Goal: Task Accomplishment & Management: Complete application form

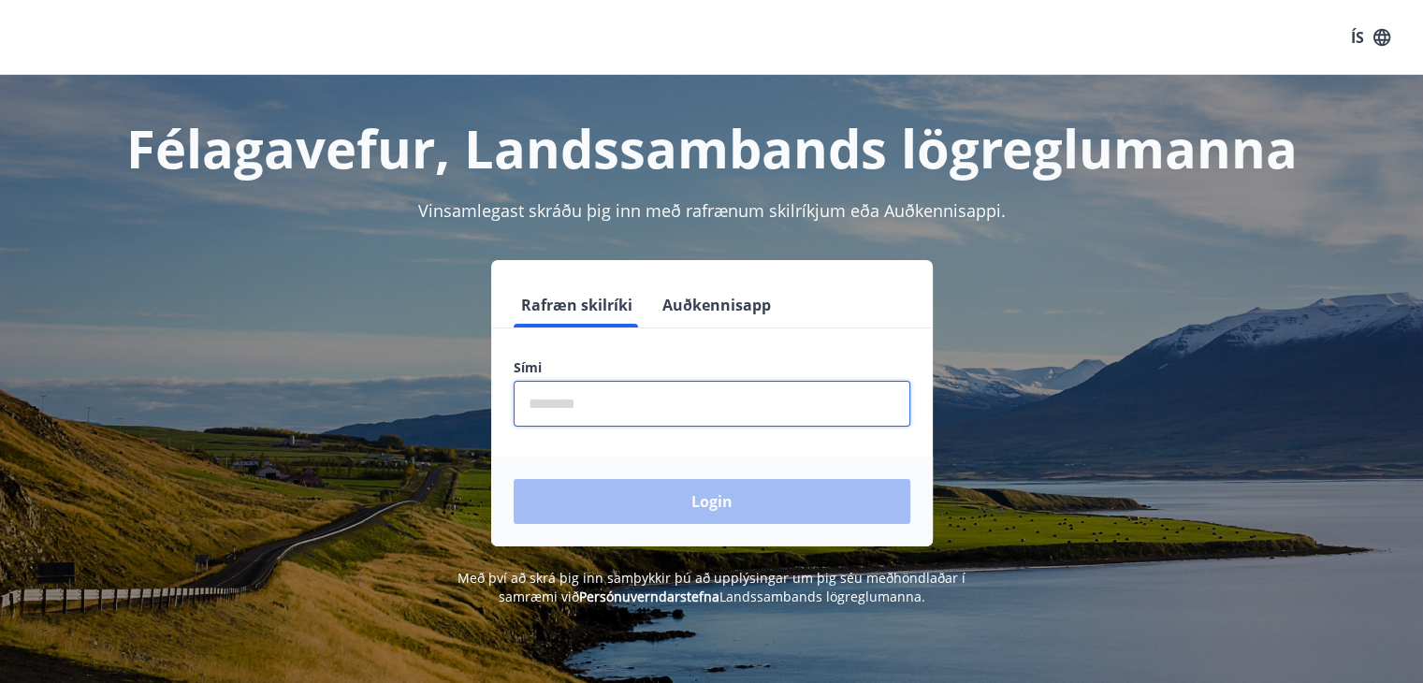
click at [575, 401] on input "phone" at bounding box center [712, 404] width 397 height 46
type input "********"
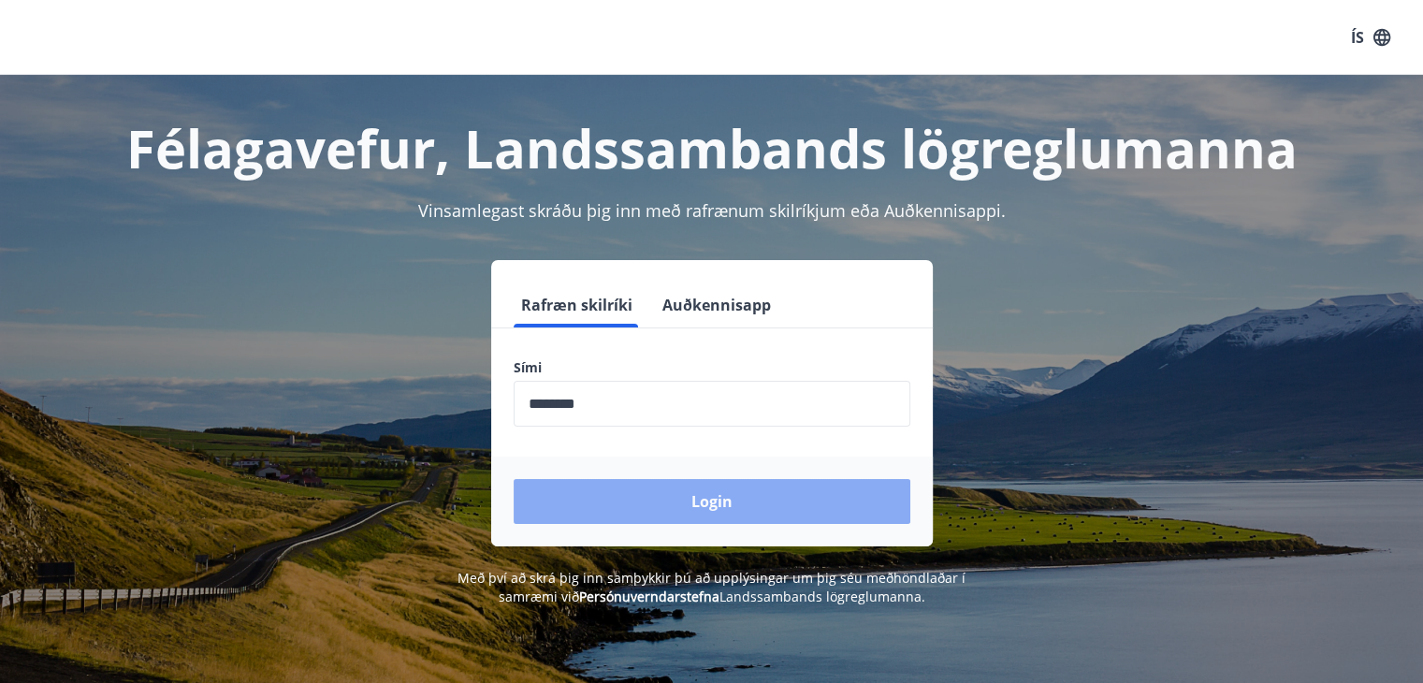
click at [726, 499] on button "Login" at bounding box center [712, 501] width 397 height 45
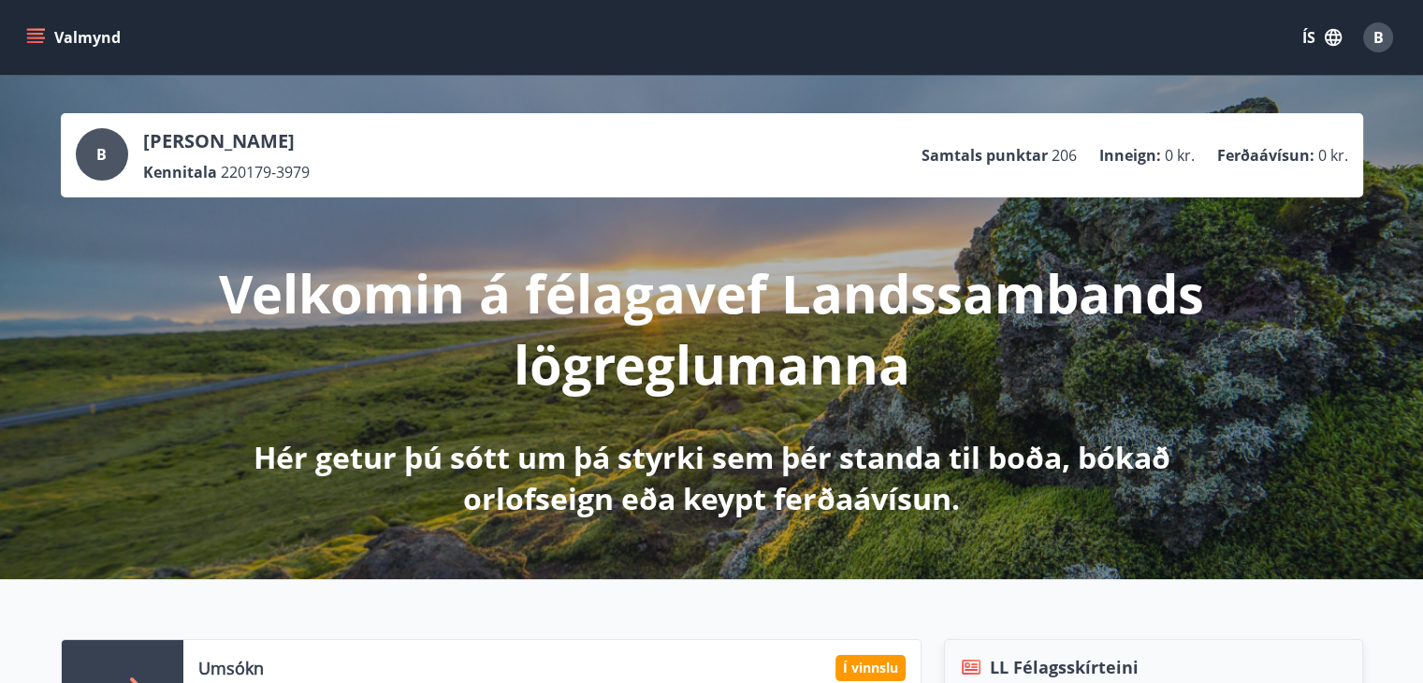
click at [39, 29] on icon "menu" at bounding box center [37, 30] width 21 height 2
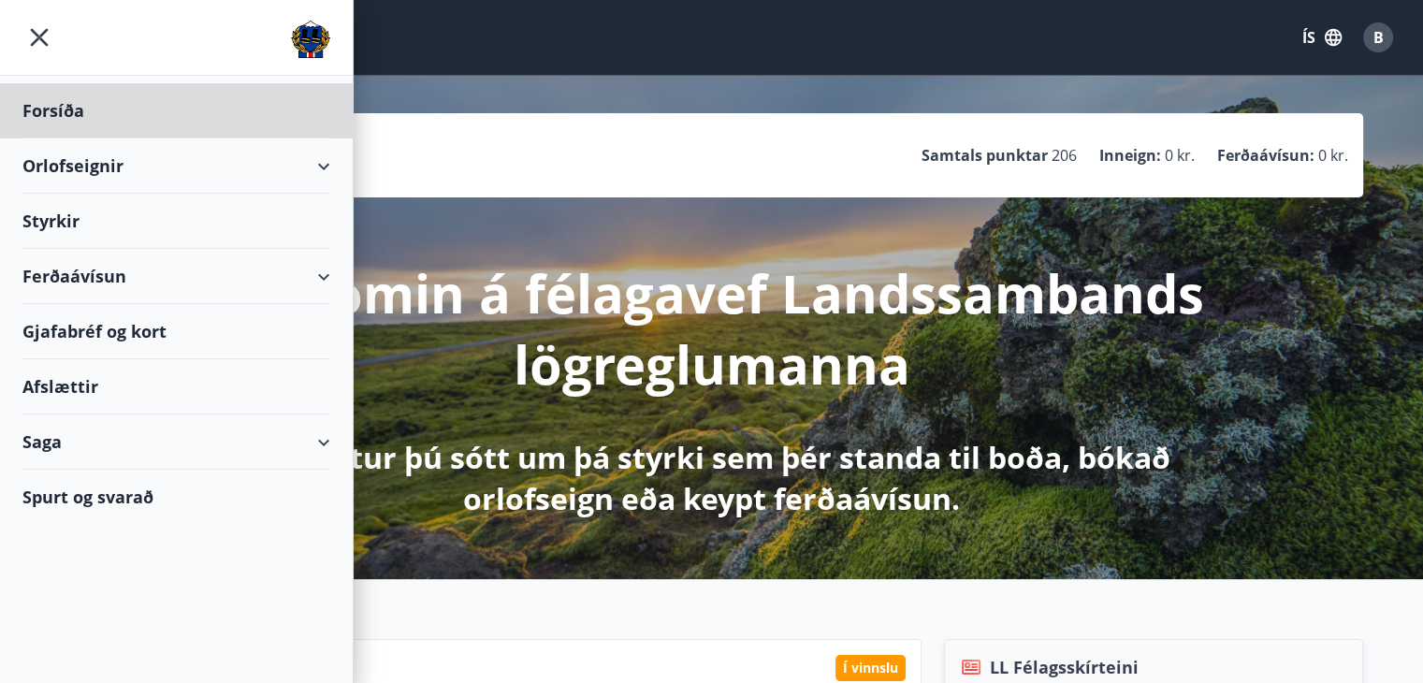
click at [67, 215] on div "Styrkir" at bounding box center [176, 221] width 308 height 55
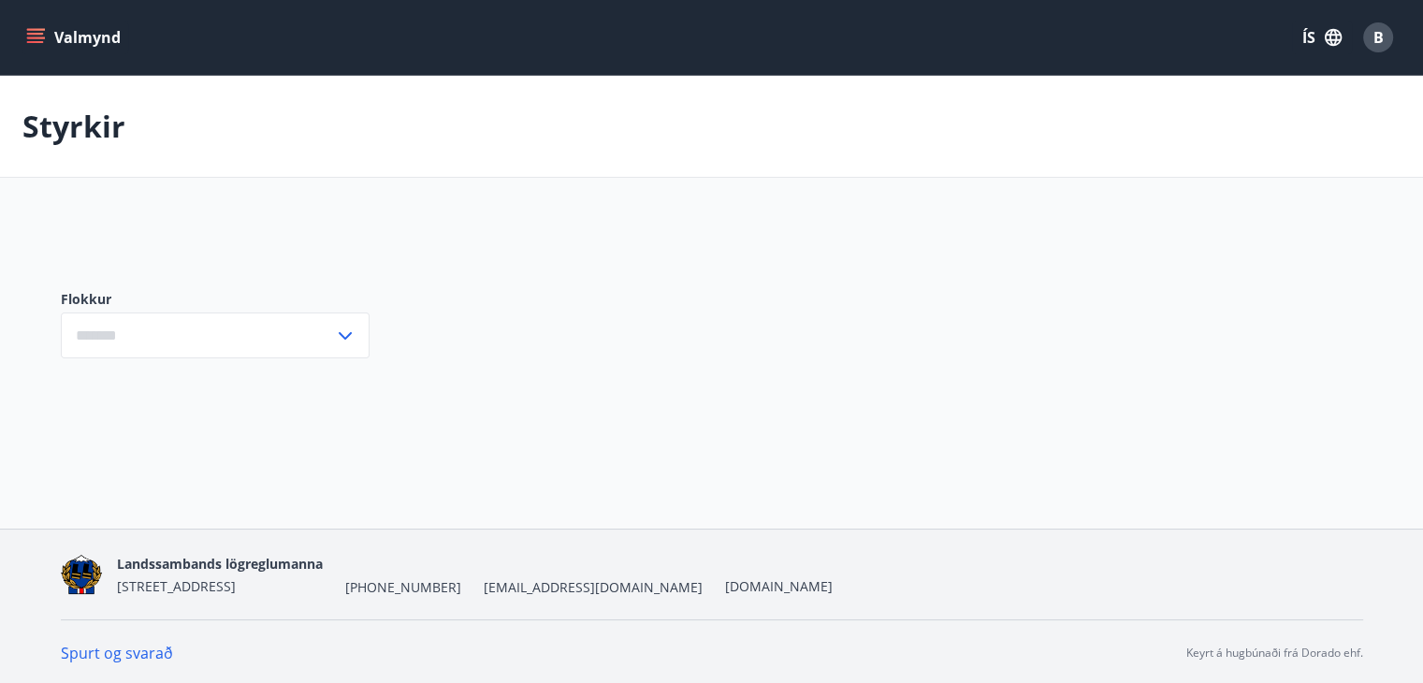
type input "***"
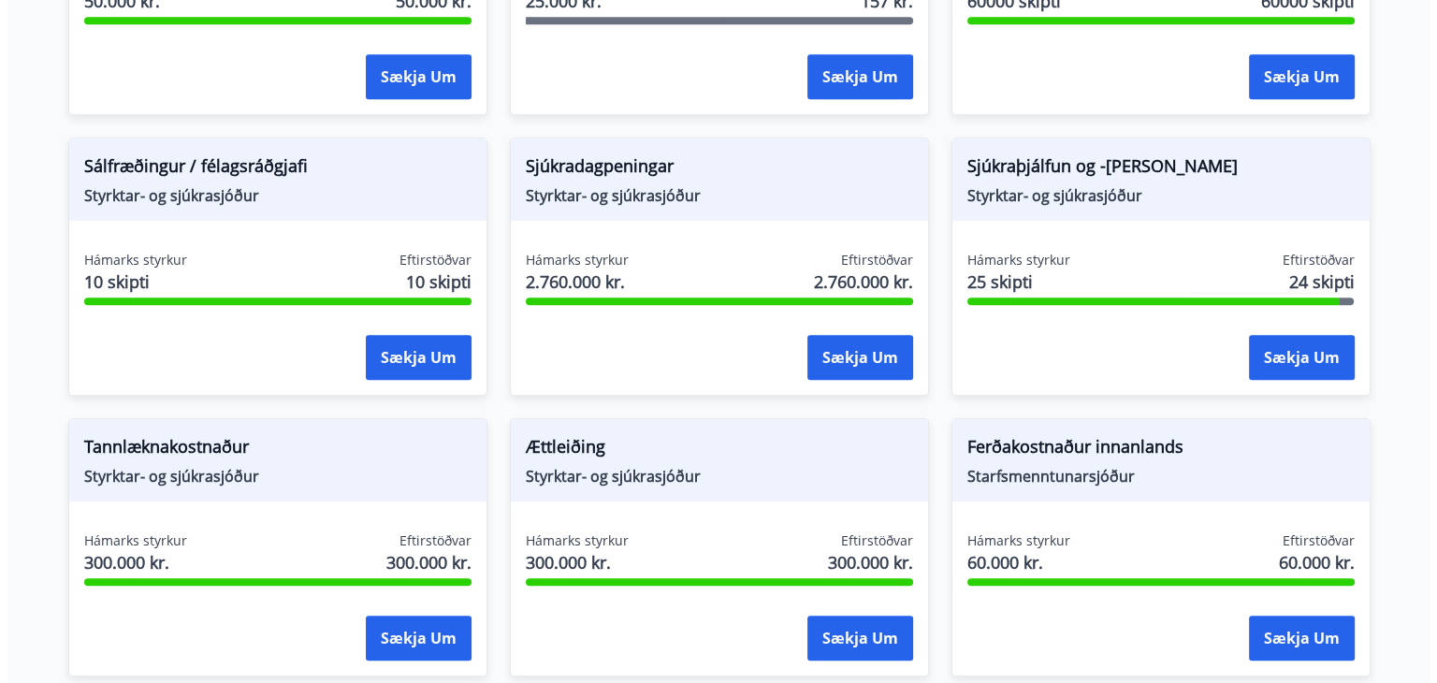
scroll to position [1373, 0]
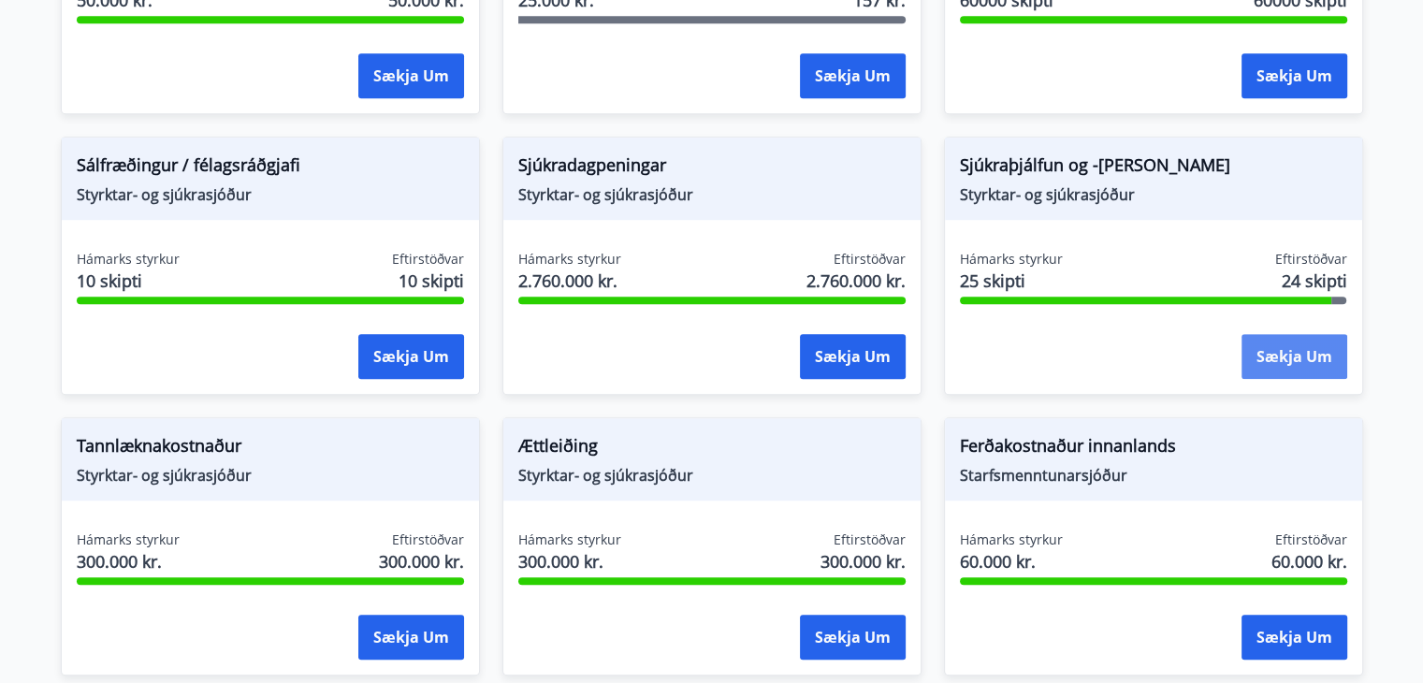
click at [1290, 357] on button "Sækja um" at bounding box center [1294, 356] width 106 height 45
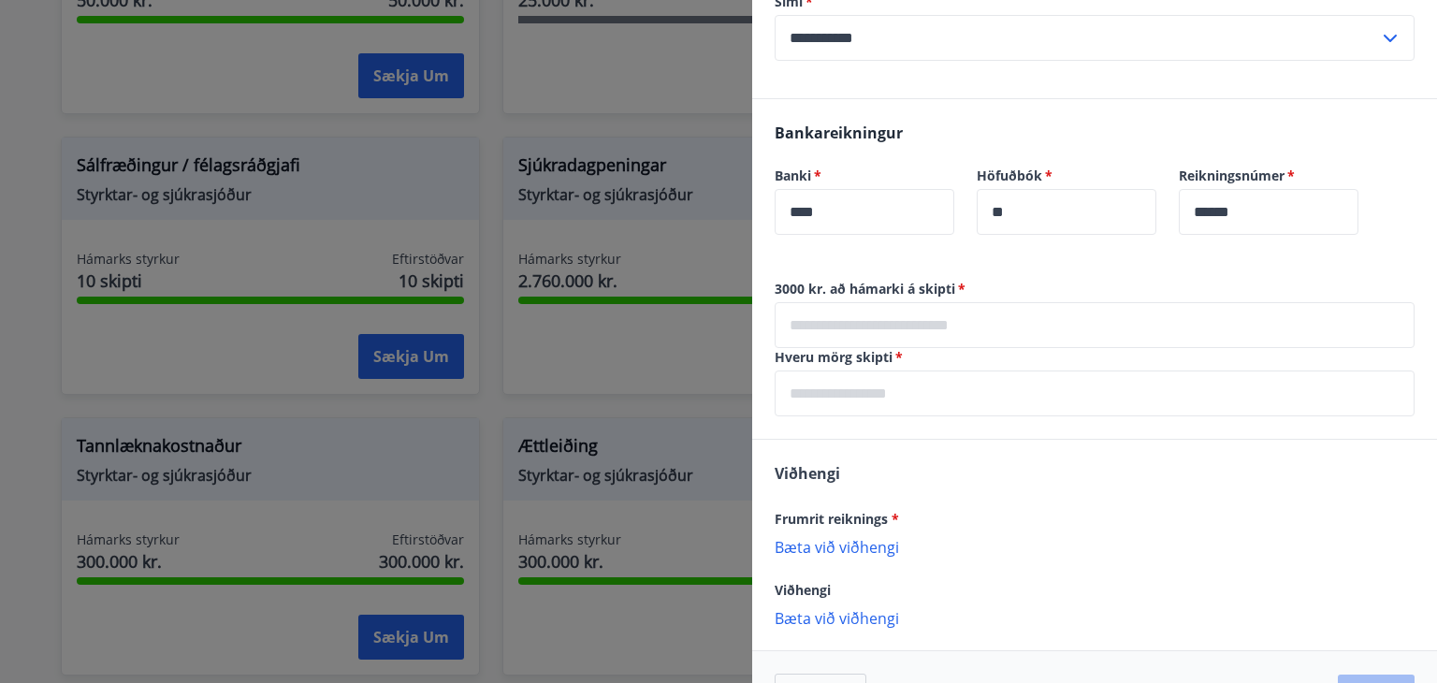
scroll to position [427, 0]
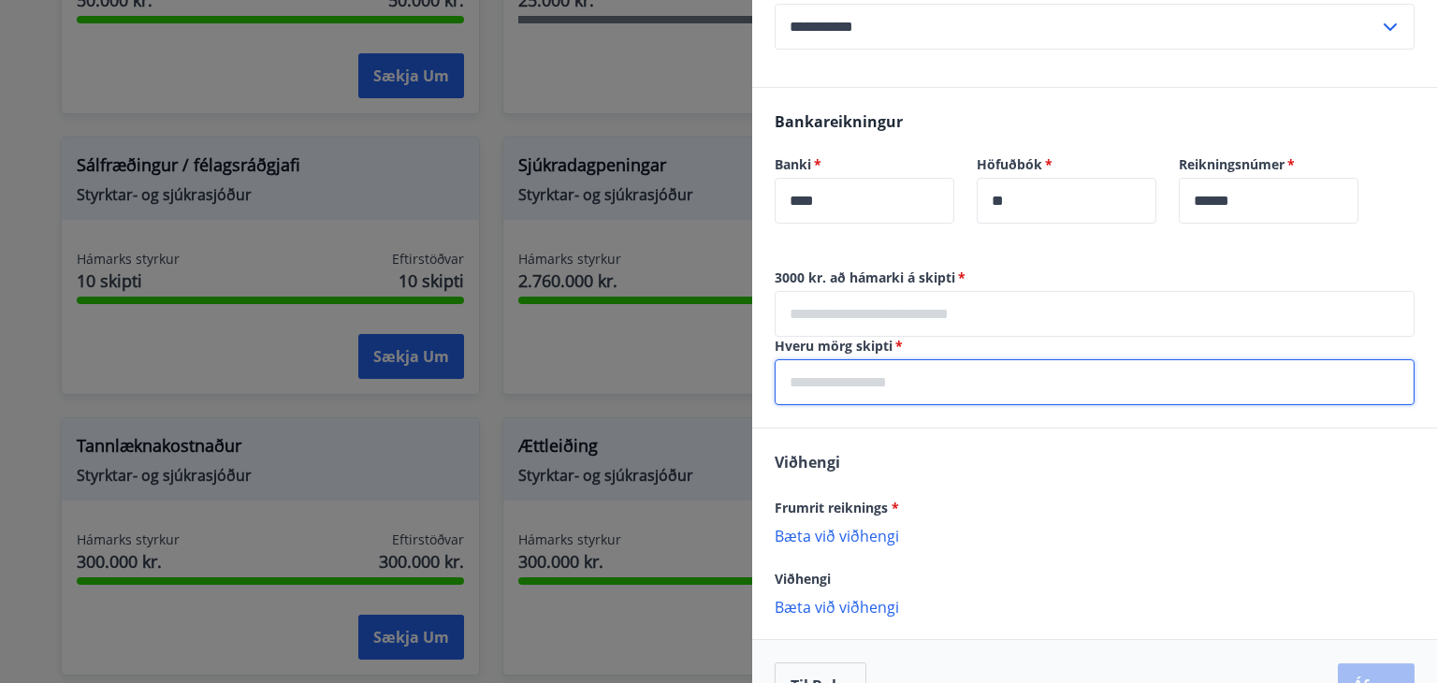
click at [1076, 383] on input "text" at bounding box center [1095, 382] width 640 height 46
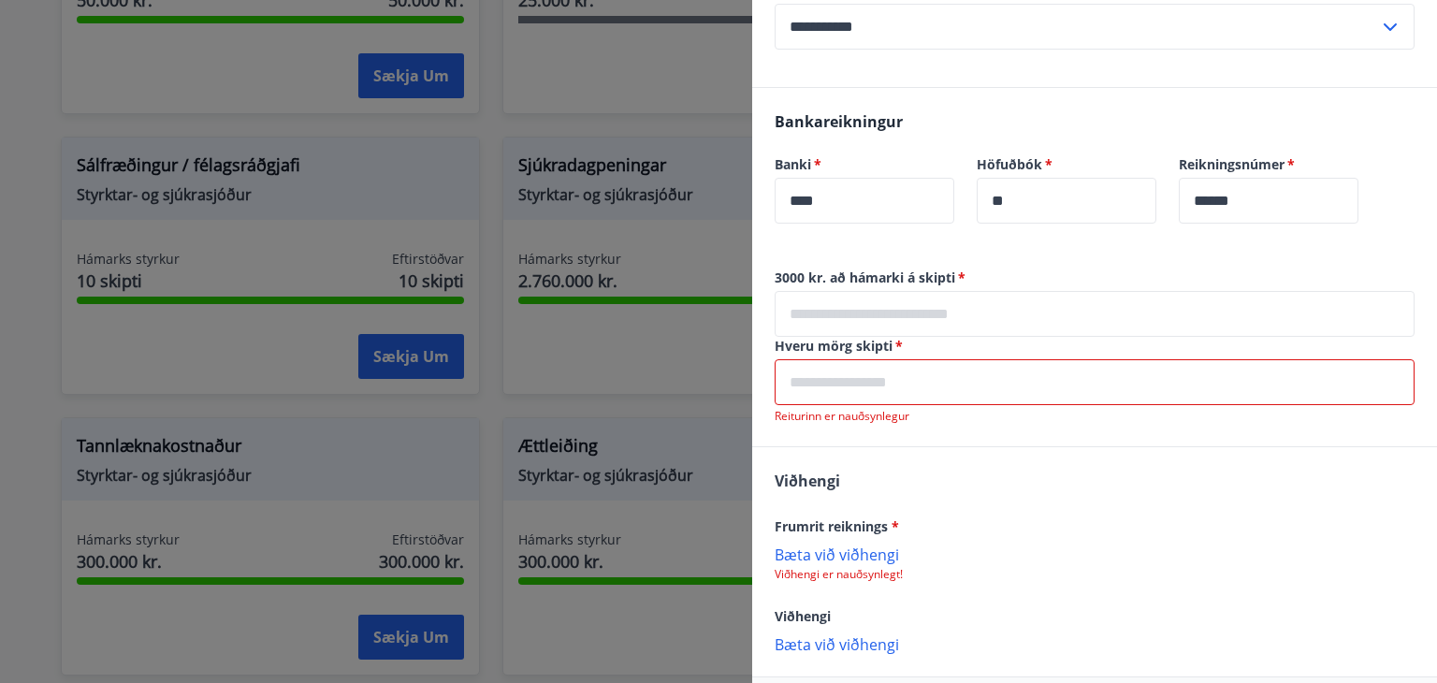
click at [1139, 390] on input "text" at bounding box center [1095, 382] width 640 height 46
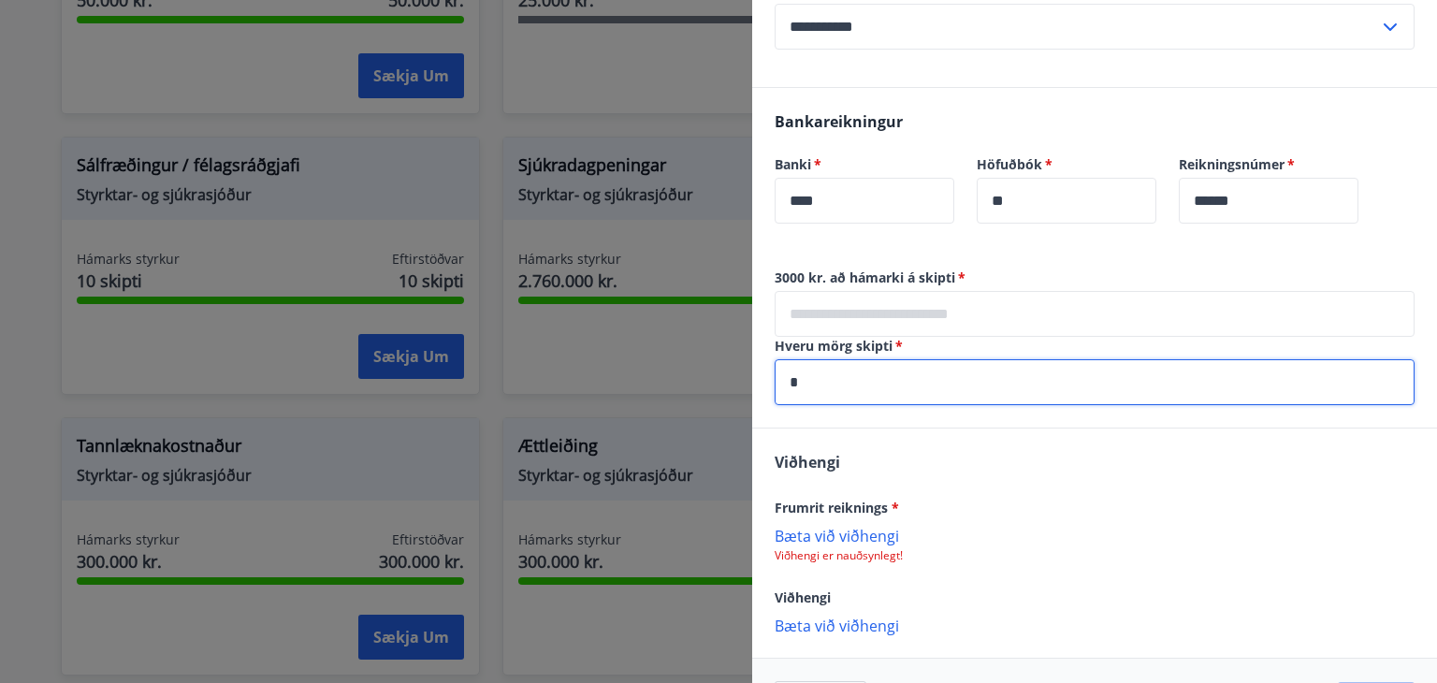
type input "*"
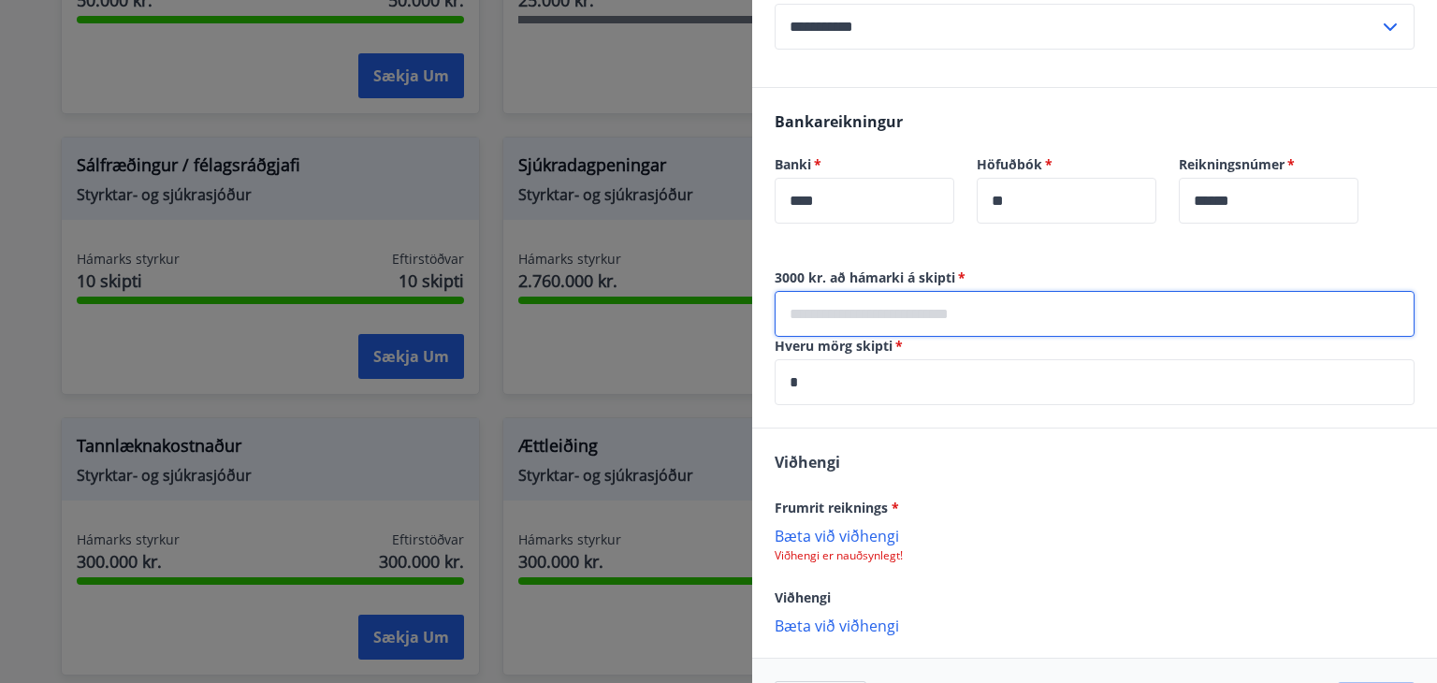
click at [1120, 307] on input "text" at bounding box center [1095, 314] width 640 height 46
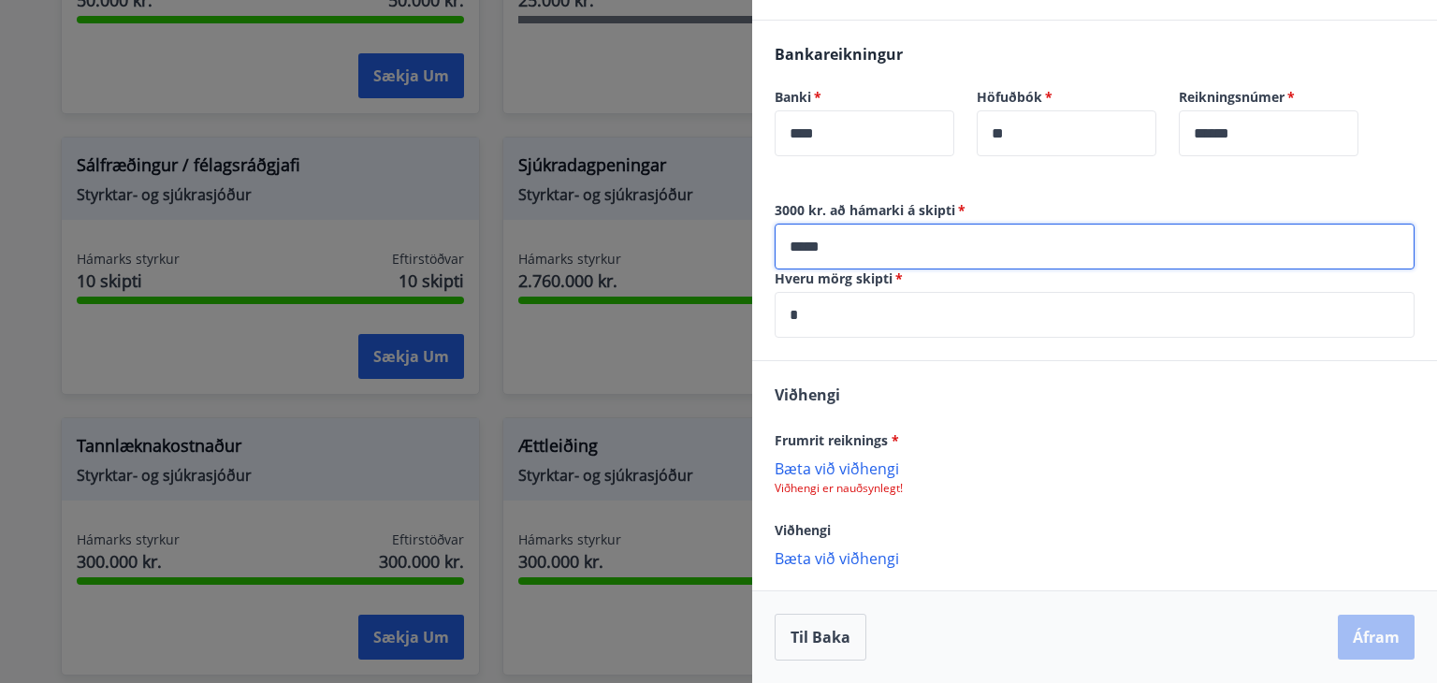
type input "*****"
click at [874, 469] on p "Bæta við viðhengi" at bounding box center [1095, 467] width 640 height 19
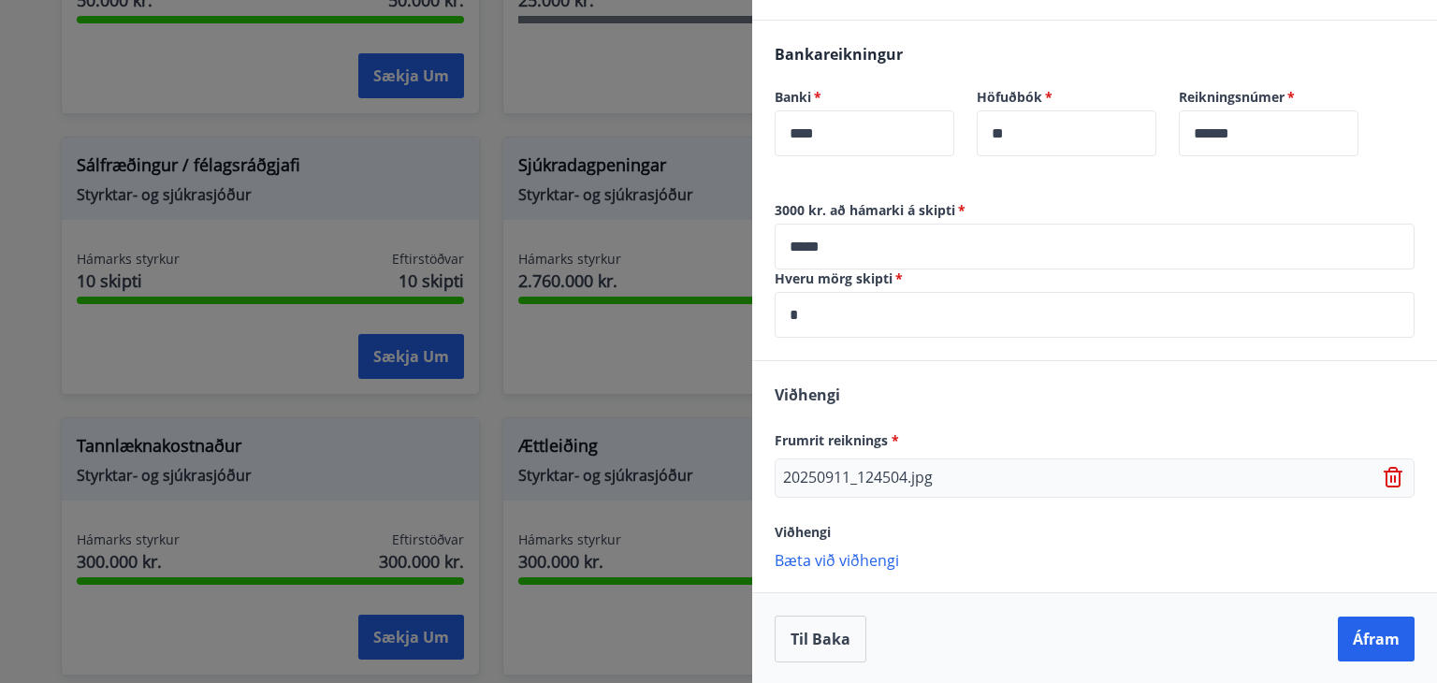
scroll to position [495, 0]
click at [876, 566] on p "Bæta við viðhengi" at bounding box center [1095, 558] width 640 height 19
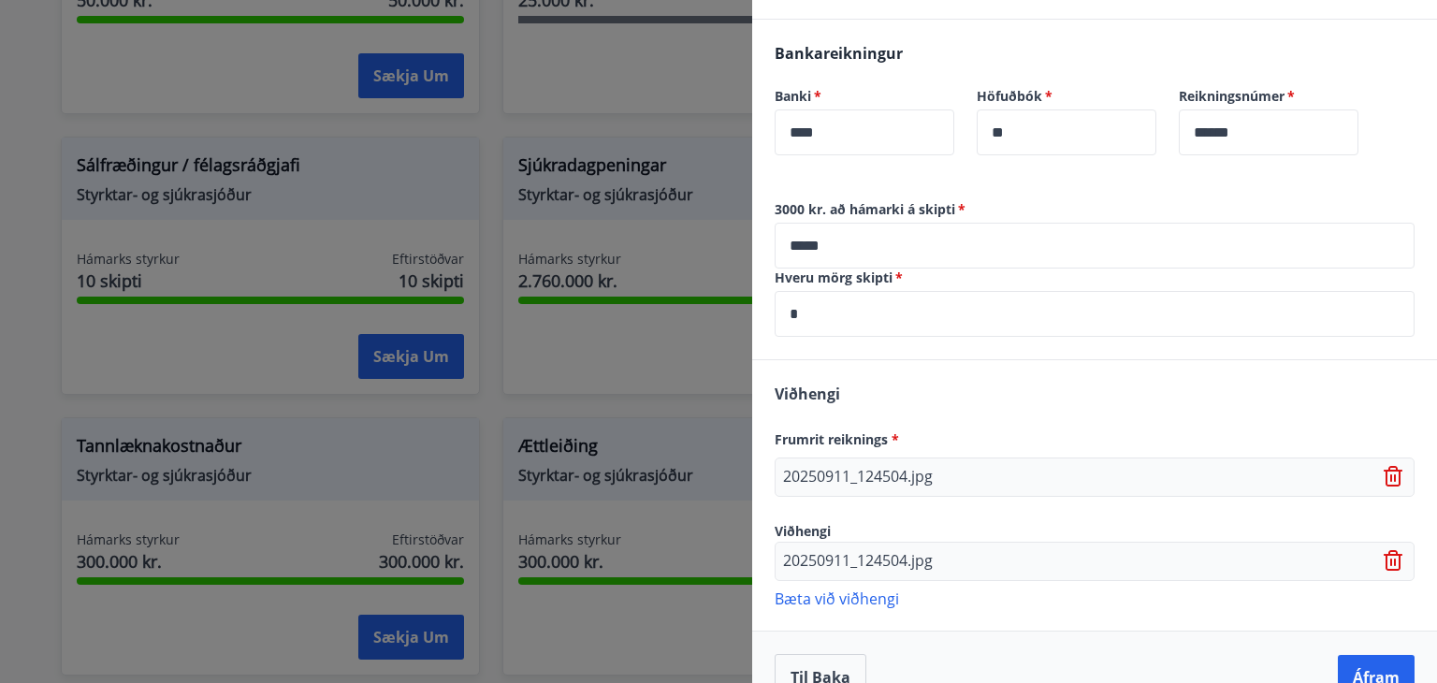
click at [857, 600] on p "Bæta við viðhengi" at bounding box center [1095, 597] width 640 height 19
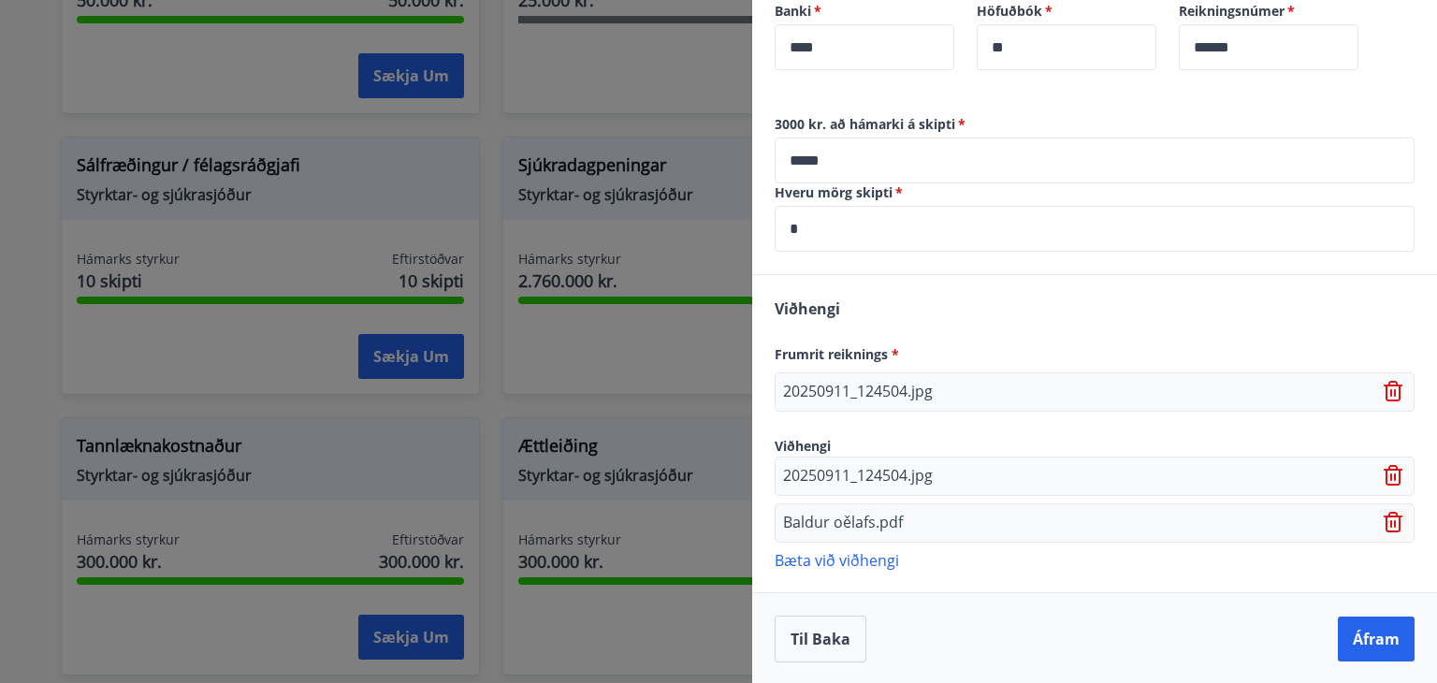
click at [1234, 649] on div "Til baka Áfram" at bounding box center [1095, 639] width 640 height 47
click at [1361, 636] on button "Áfram" at bounding box center [1376, 639] width 77 height 45
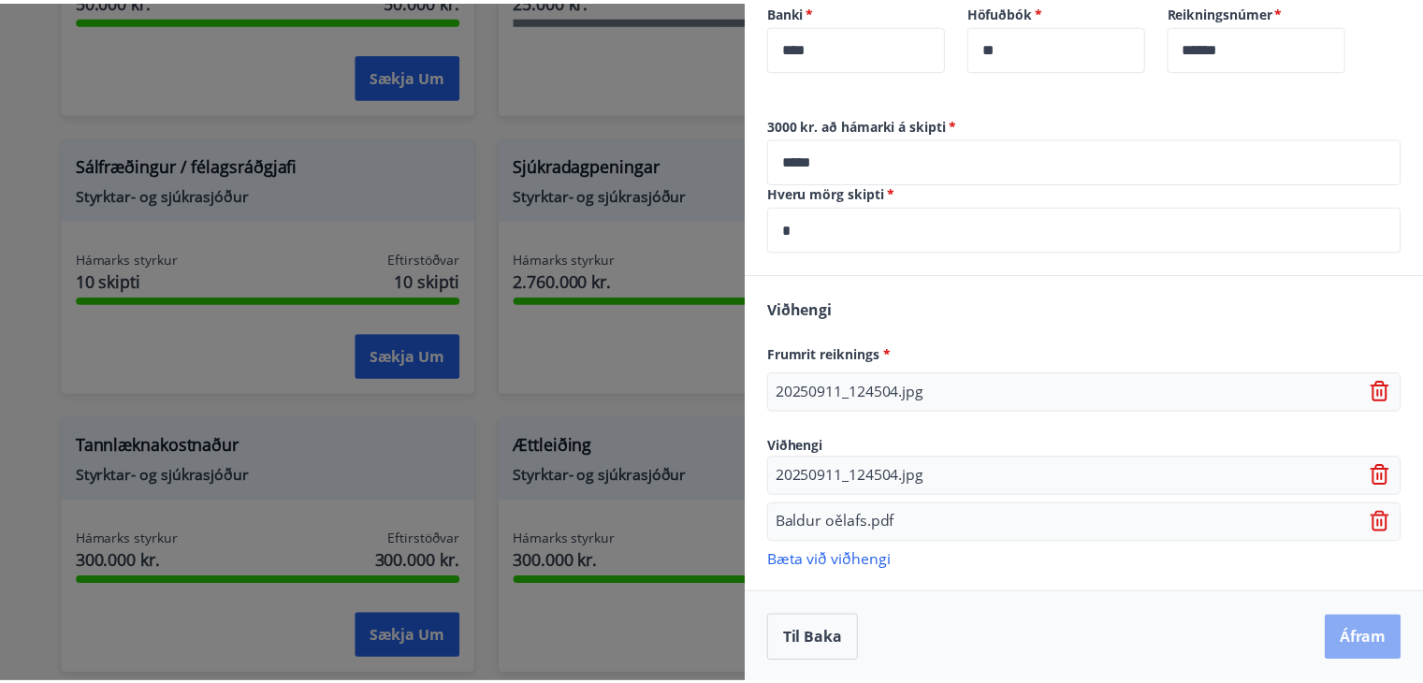
scroll to position [0, 0]
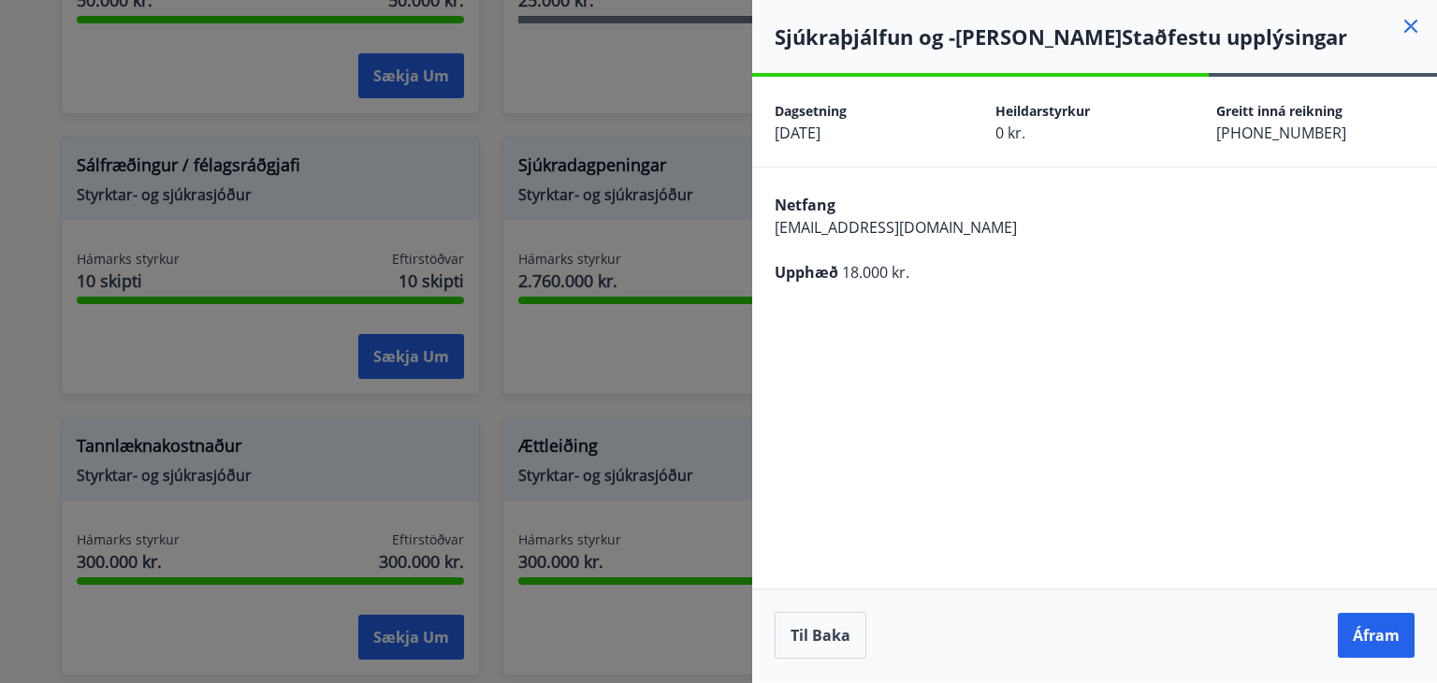
click at [1361, 636] on button "Áfram" at bounding box center [1376, 635] width 77 height 45
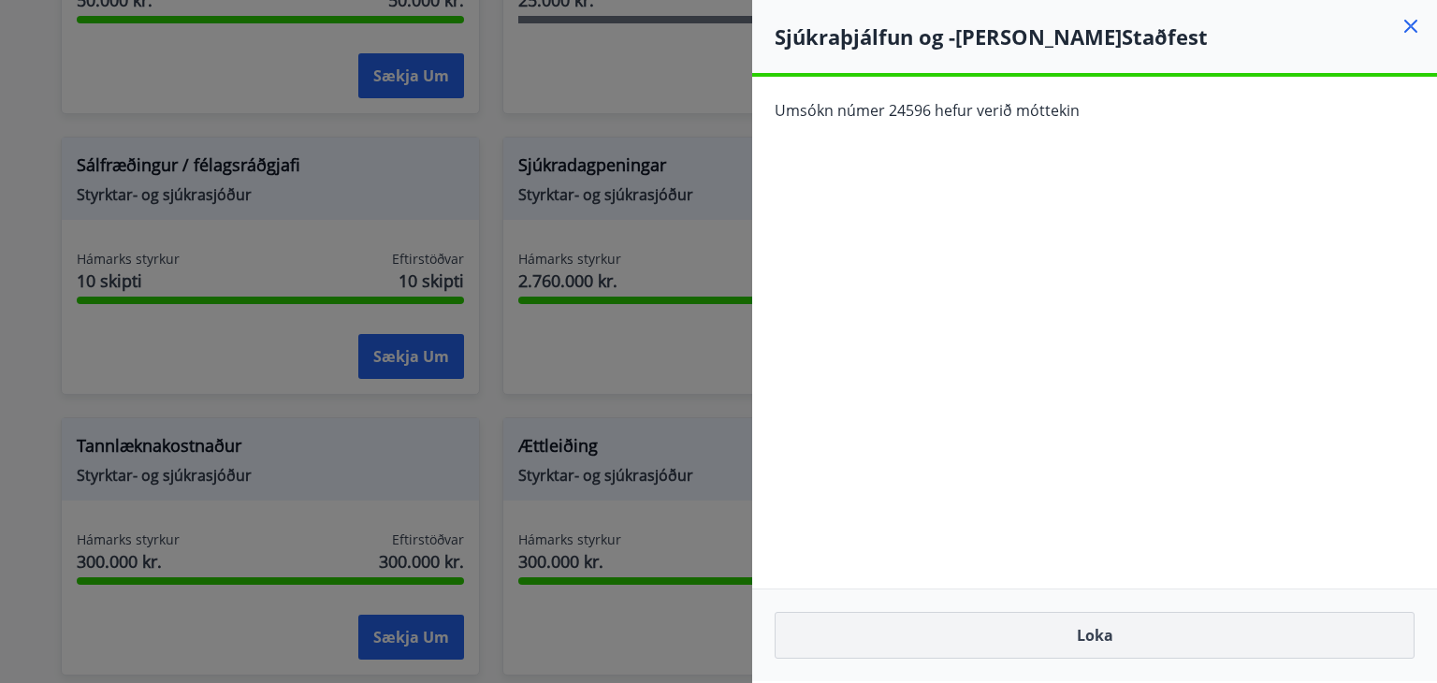
click at [1114, 632] on button "Loka" at bounding box center [1095, 635] width 640 height 47
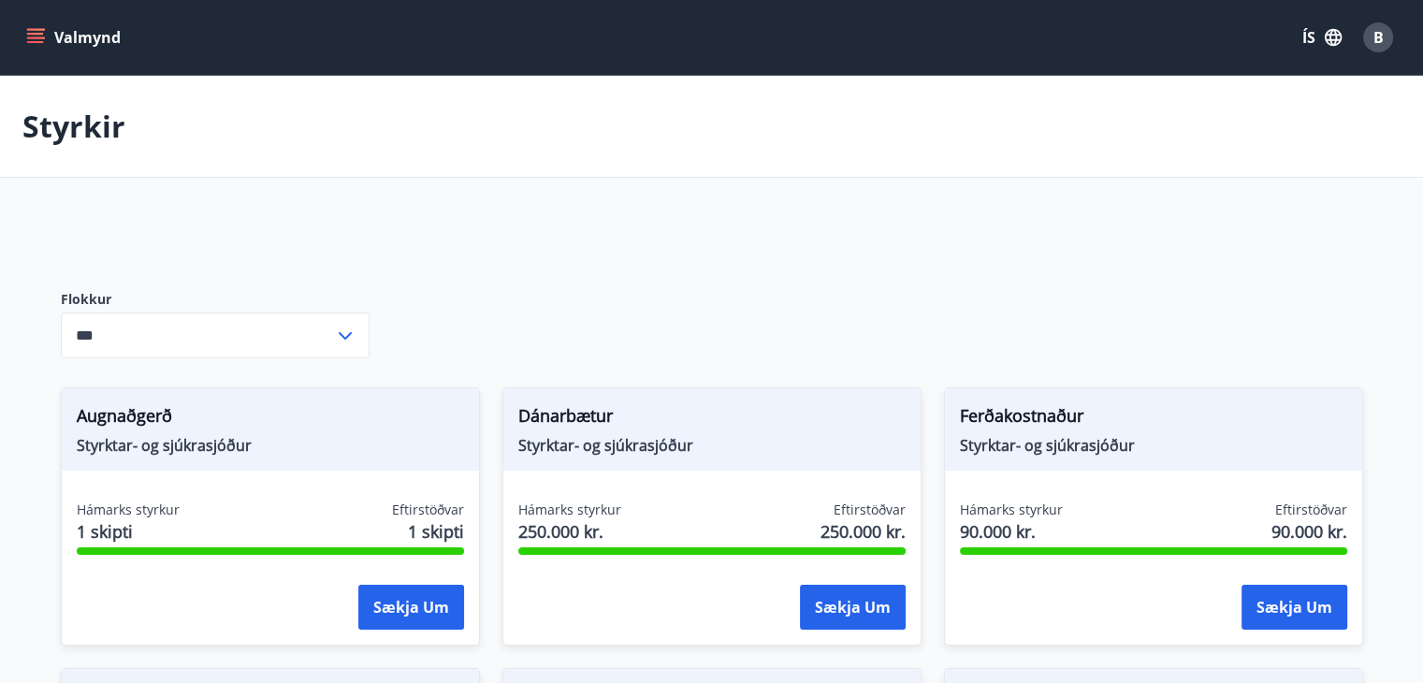
click at [1377, 48] on div "B" at bounding box center [1378, 37] width 30 height 30
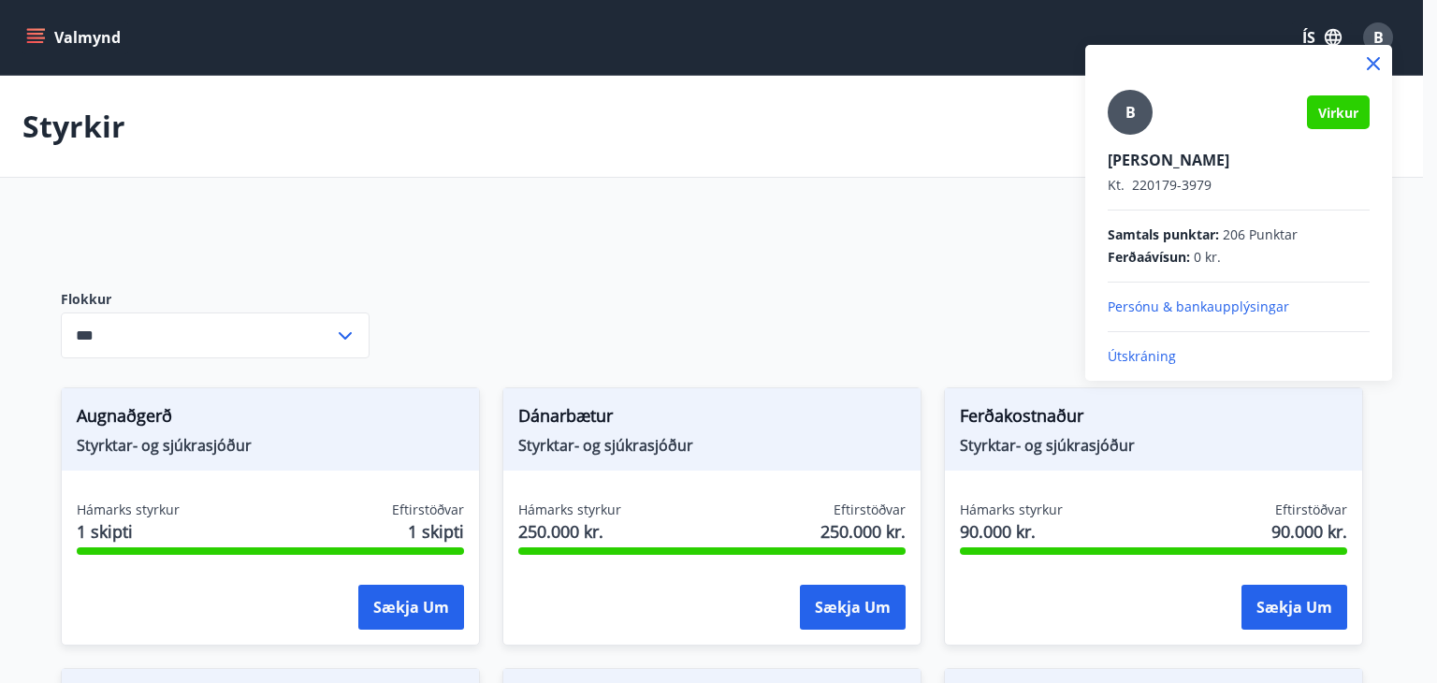
click at [1130, 356] on p "Útskráning" at bounding box center [1239, 356] width 262 height 19
